Goal: Obtain resource: Download file/media

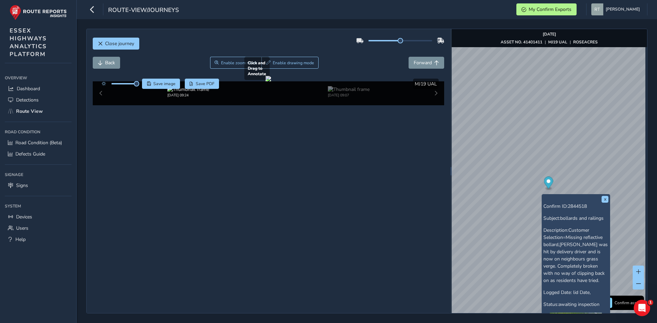
drag, startPoint x: 295, startPoint y: 180, endPoint x: 405, endPoint y: 188, distance: 110.1
click at [271, 81] on div at bounding box center [268, 78] width 5 height 5
click at [170, 85] on span "Save image" at bounding box center [164, 83] width 22 height 5
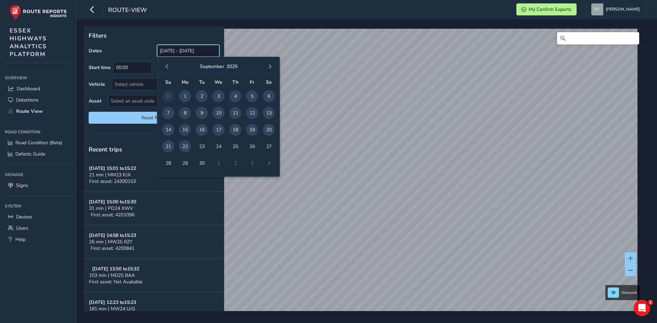
click at [174, 52] on input "[DATE] - [DATE]" at bounding box center [188, 51] width 62 height 12
click at [169, 68] on span "button" at bounding box center [167, 66] width 5 height 5
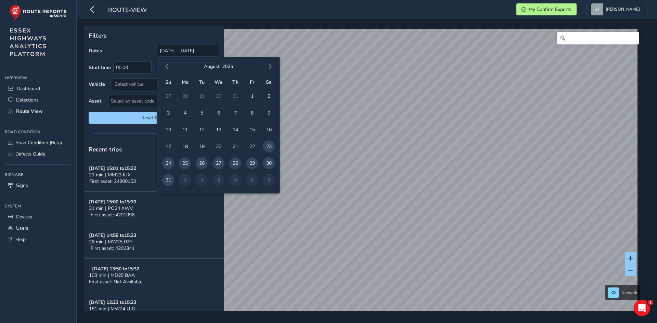
click at [169, 68] on span "button" at bounding box center [167, 66] width 5 height 5
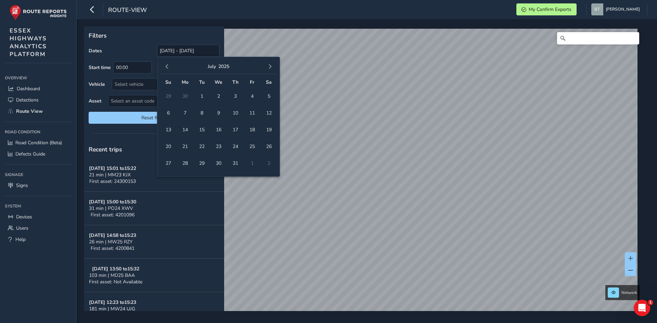
click at [169, 68] on span "button" at bounding box center [167, 66] width 5 height 5
click at [168, 68] on span "button" at bounding box center [167, 66] width 5 height 5
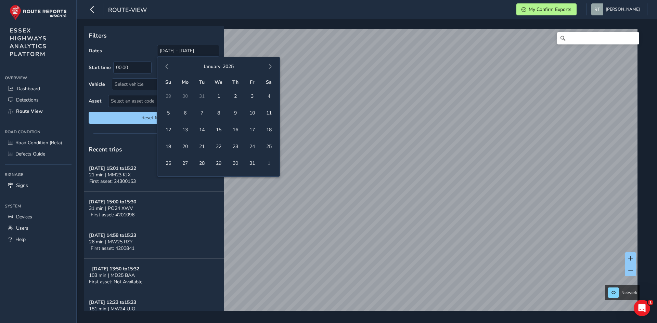
click at [225, 102] on td "1" at bounding box center [218, 96] width 17 height 17
click at [220, 96] on span "1" at bounding box center [219, 96] width 12 height 12
click at [271, 66] on span "button" at bounding box center [270, 66] width 5 height 5
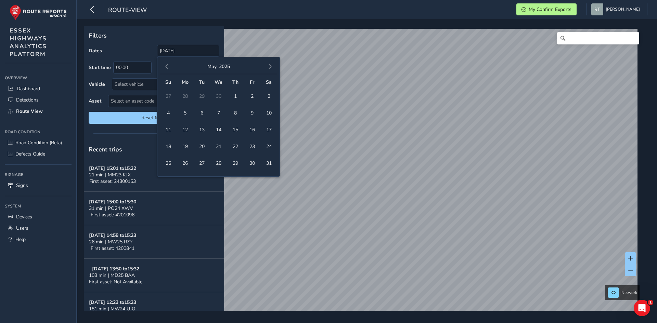
click at [271, 66] on span "button" at bounding box center [270, 66] width 5 height 5
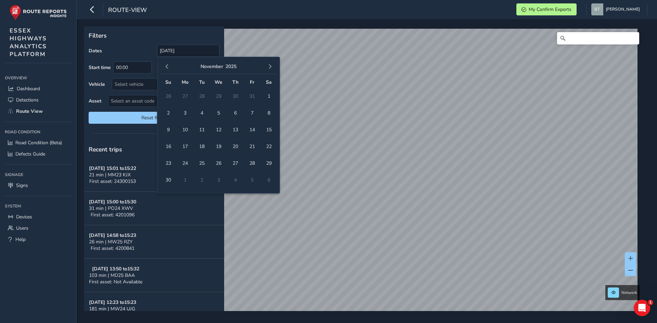
click at [271, 64] on button "button" at bounding box center [270, 67] width 10 height 10
click at [169, 68] on button "button" at bounding box center [167, 67] width 10 height 10
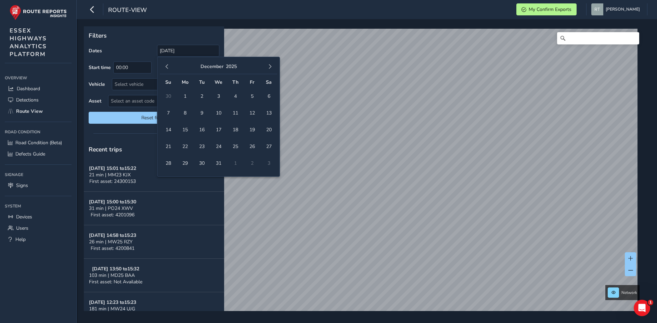
click at [169, 68] on button "button" at bounding box center [167, 67] width 10 height 10
click at [267, 97] on span "4" at bounding box center [269, 96] width 12 height 12
type input "01/01/2025 - 04/10/2025"
